Goal: Information Seeking & Learning: Learn about a topic

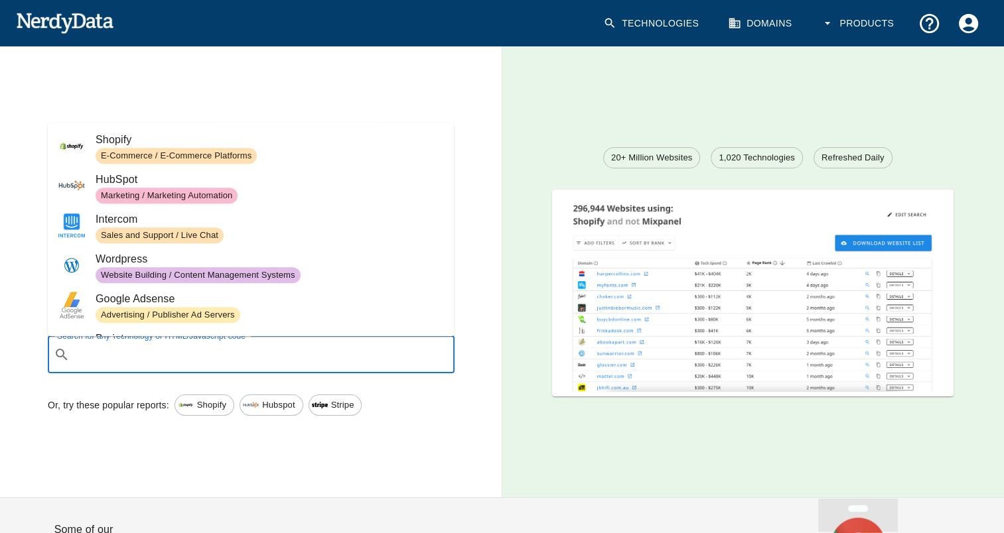
click at [780, 22] on link "Domains" at bounding box center [761, 23] width 82 height 39
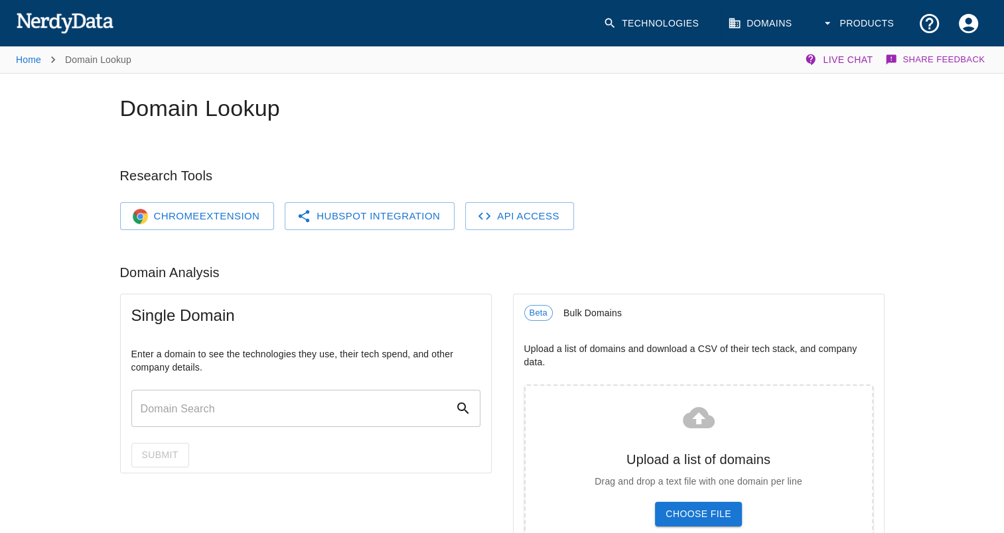
click at [181, 413] on input "text" at bounding box center [293, 408] width 324 height 37
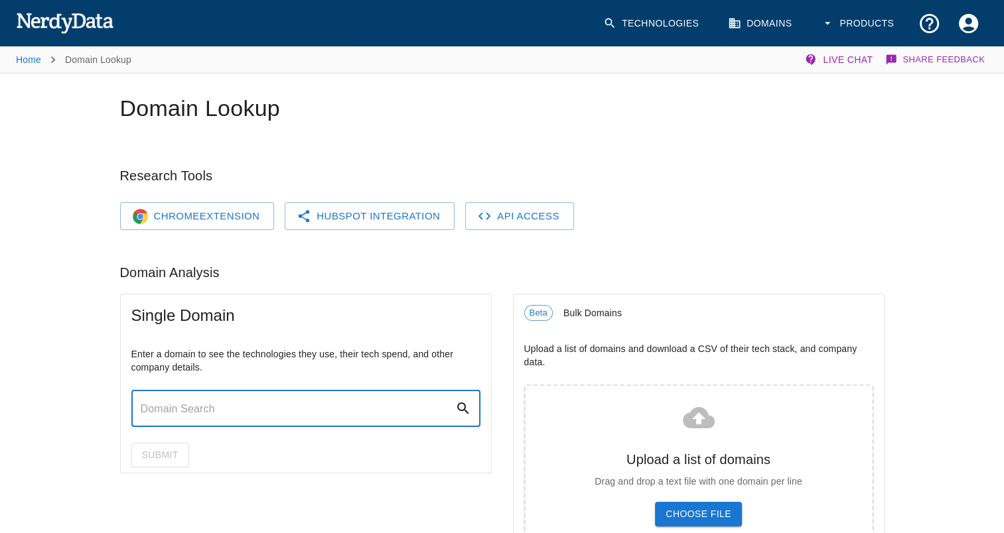
paste input "https://www.sidebar.com/"
type input "sidebar.com"
click at [131, 443] on button "Submit" at bounding box center [160, 455] width 58 height 25
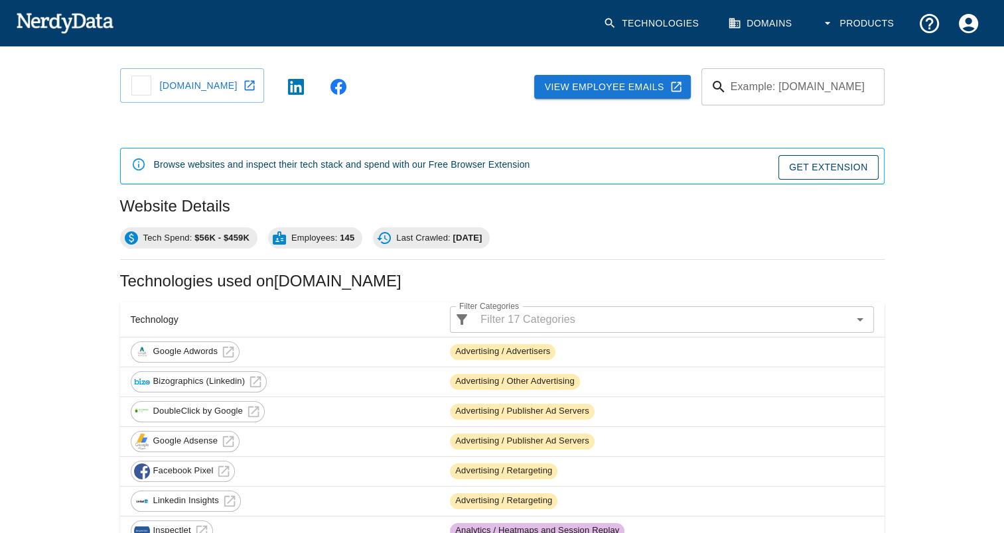
scroll to position [199, 0]
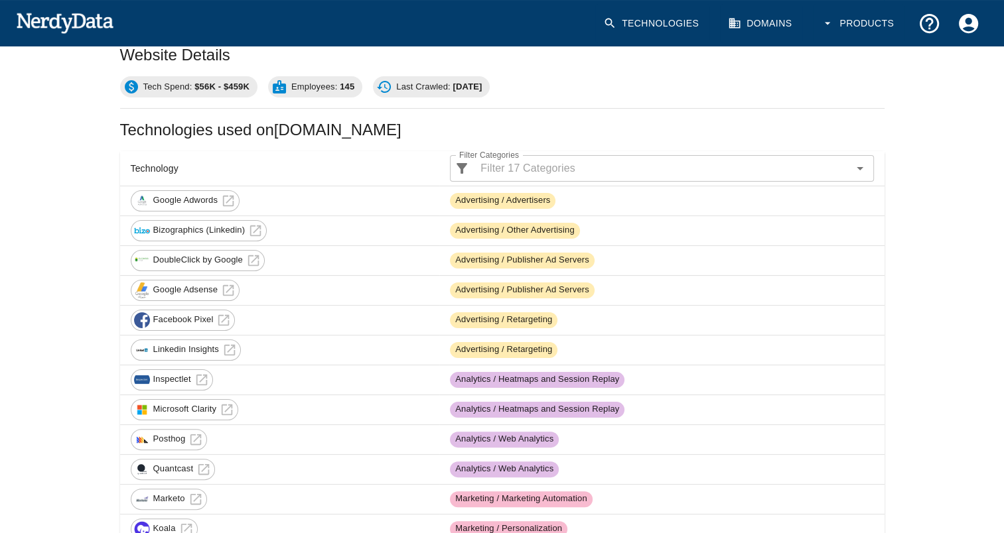
click at [550, 160] on input "Filter Categories" at bounding box center [661, 168] width 372 height 19
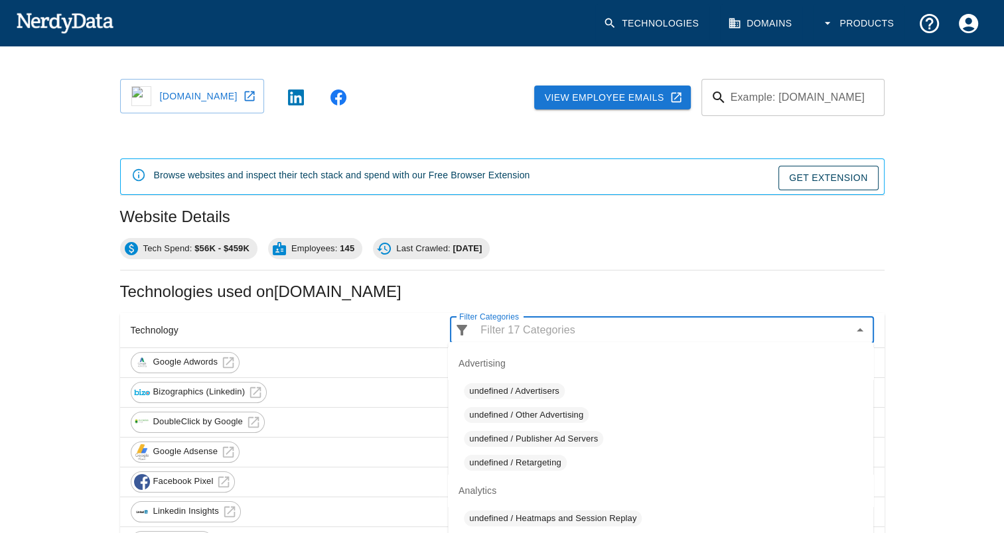
scroll to position [66, 0]
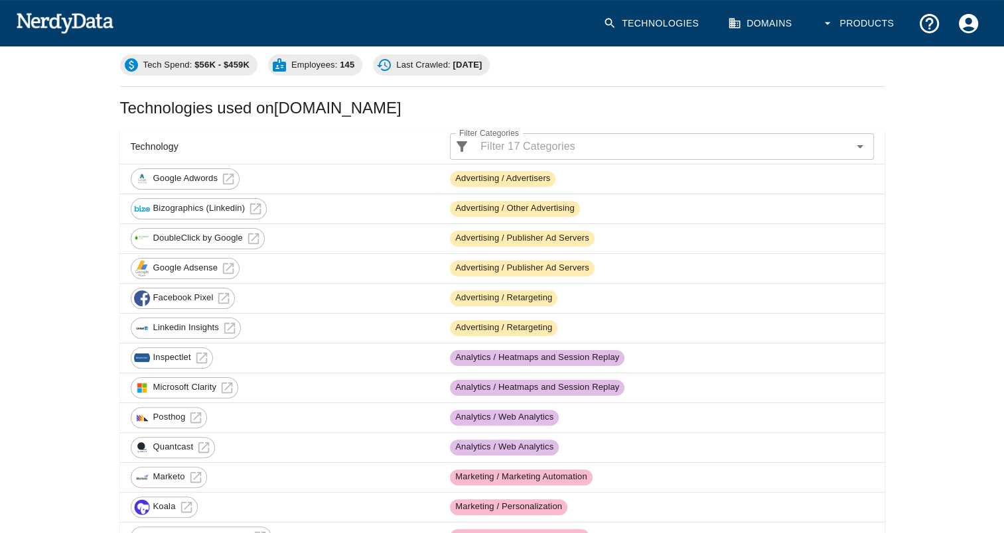
scroll to position [332, 0]
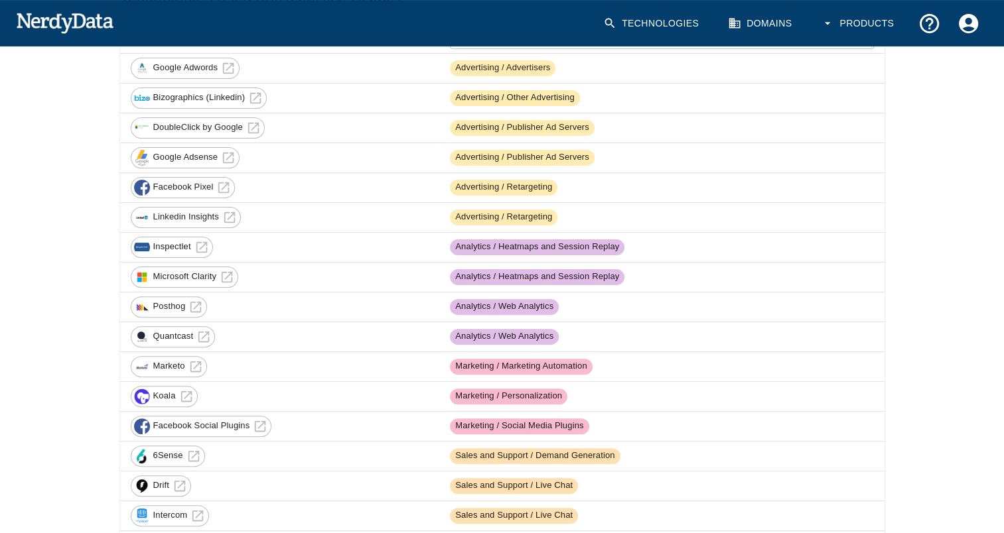
click at [234, 395] on td "Koala" at bounding box center [280, 397] width 320 height 30
click at [179, 391] on icon at bounding box center [186, 396] width 15 height 15
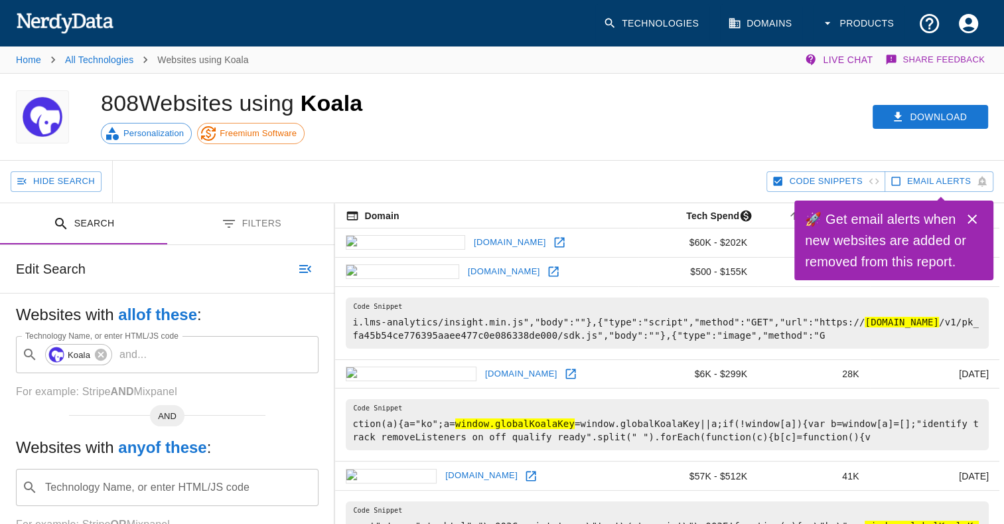
click at [975, 220] on icon "Close" at bounding box center [972, 219] width 16 height 16
